Goal: Navigation & Orientation: Find specific page/section

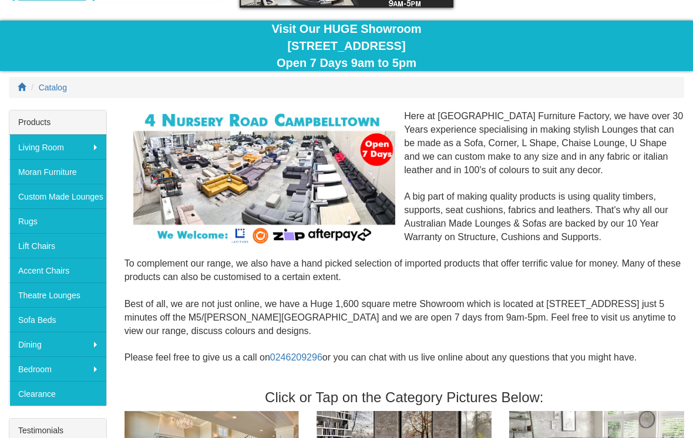
scroll to position [96, 0]
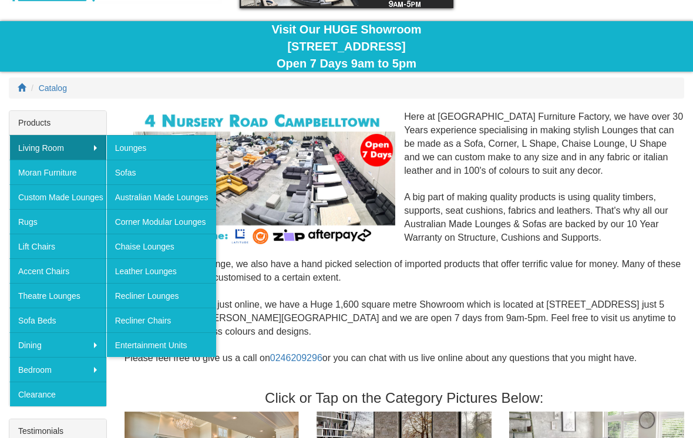
click at [527, 93] on ol "Catalog" at bounding box center [346, 87] width 675 height 21
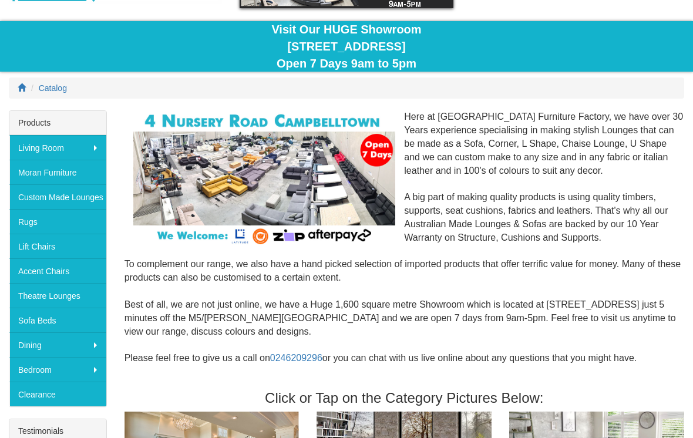
click at [129, 122] on div at bounding box center [264, 178] width 280 height 136
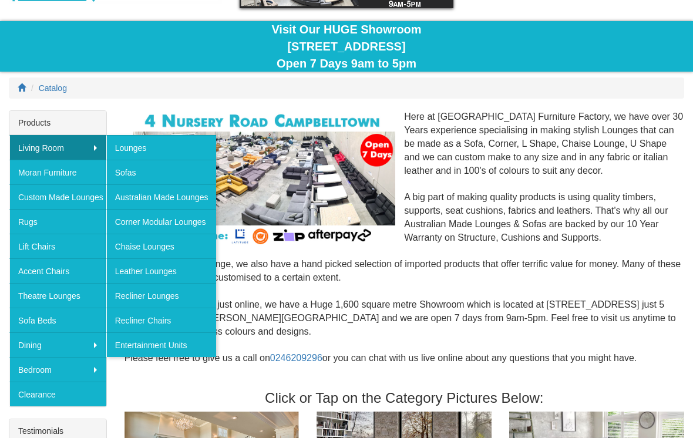
click at [168, 166] on link "Sofas" at bounding box center [161, 172] width 110 height 25
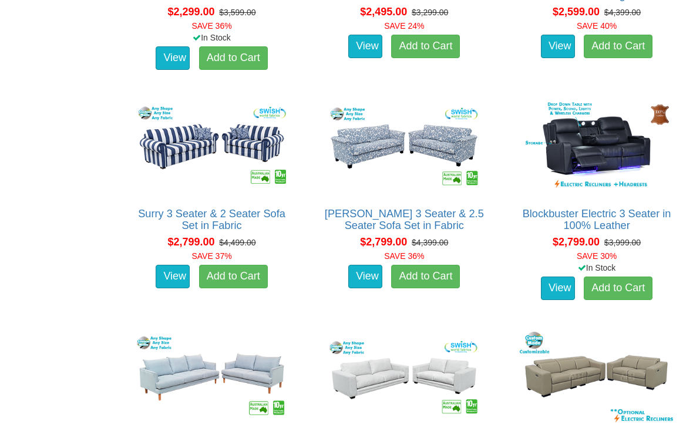
scroll to position [2262, 0]
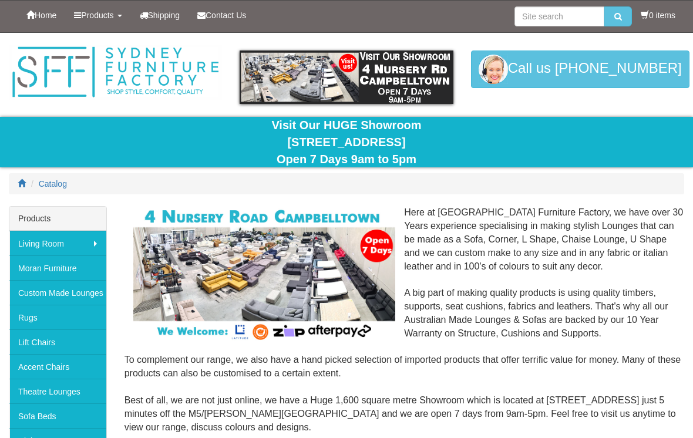
scroll to position [96, 0]
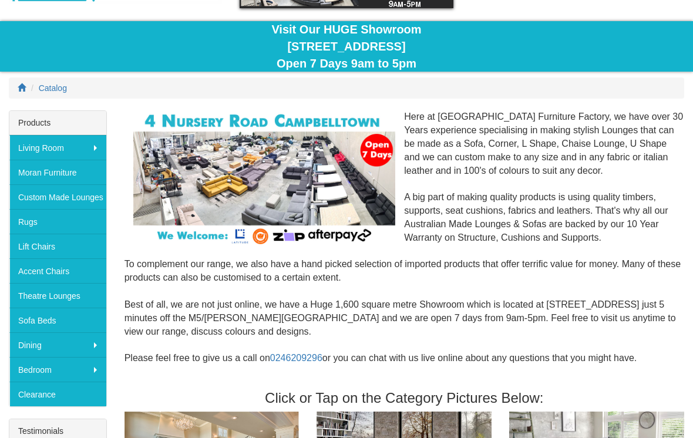
click at [69, 321] on link "Sofa Beds" at bounding box center [57, 320] width 97 height 25
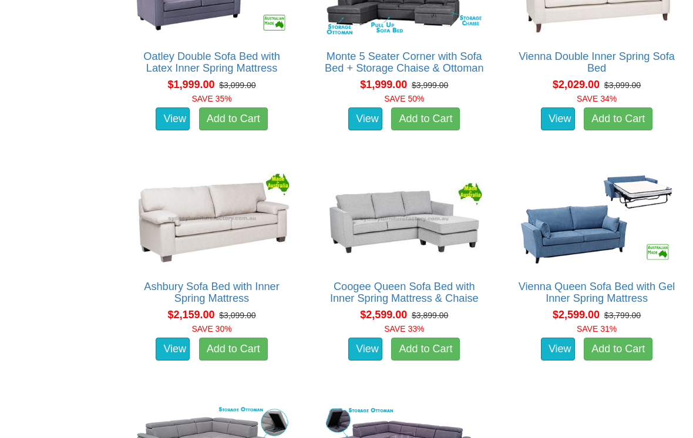
scroll to position [1286, 0]
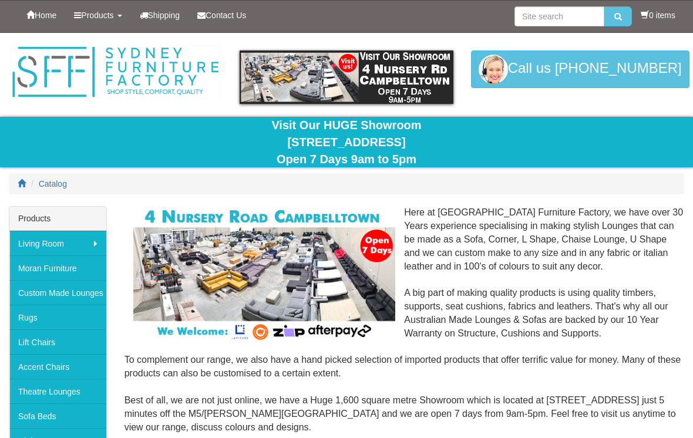
scroll to position [96, 0]
